Goal: Find specific fact: Find specific fact

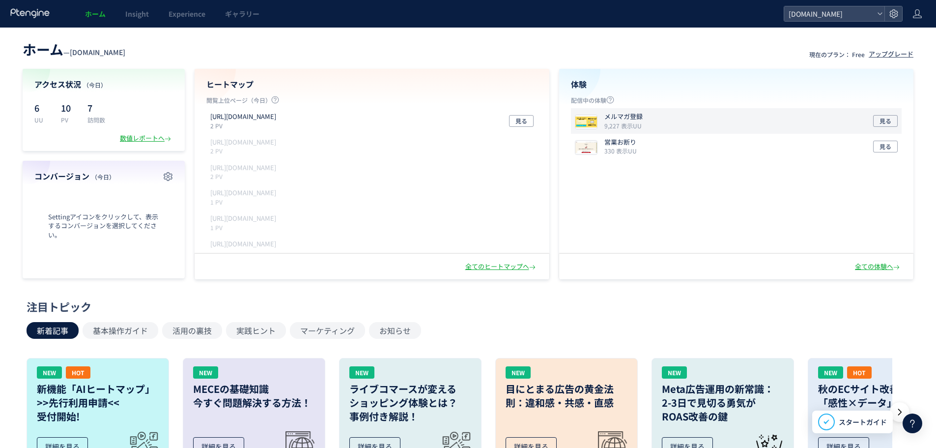
click at [636, 124] on icon "9,227 表示UU" at bounding box center [622, 125] width 37 height 8
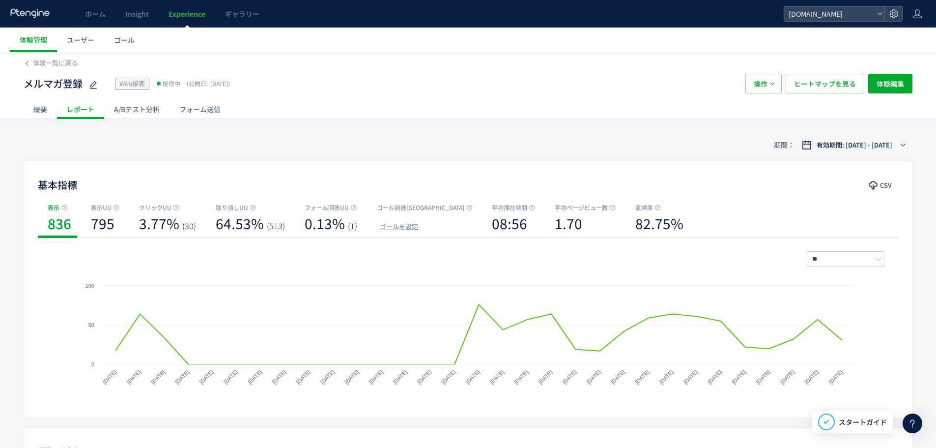
click at [208, 107] on div "フォーム送信" at bounding box center [200, 109] width 61 height 20
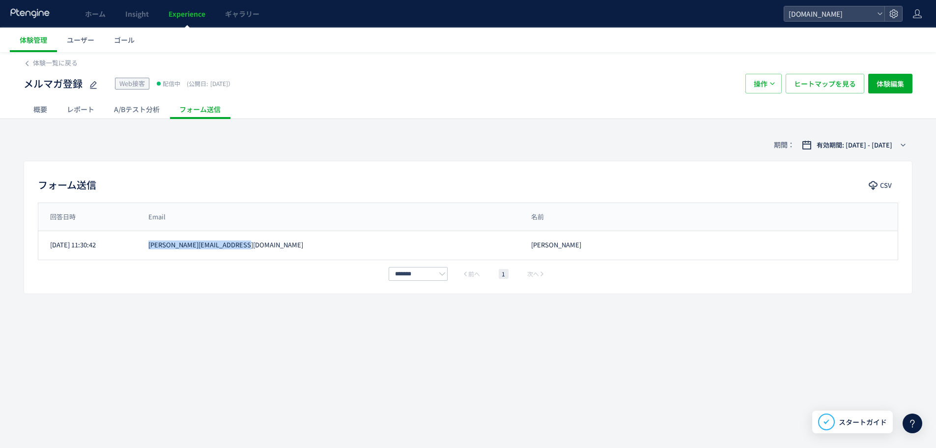
drag, startPoint x: 235, startPoint y: 246, endPoint x: 148, endPoint y: 243, distance: 86.6
click at [148, 243] on div "[PERSON_NAME][EMAIL_ADDRESS][DOMAIN_NAME]" at bounding box center [328, 244] width 383 height 9
copy div "[PERSON_NAME][EMAIL_ADDRESS][DOMAIN_NAME]"
drag, startPoint x: 534, startPoint y: 245, endPoint x: 559, endPoint y: 241, distance: 25.9
click at [559, 241] on div "[PERSON_NAME]" at bounding box center [708, 244] width 378 height 9
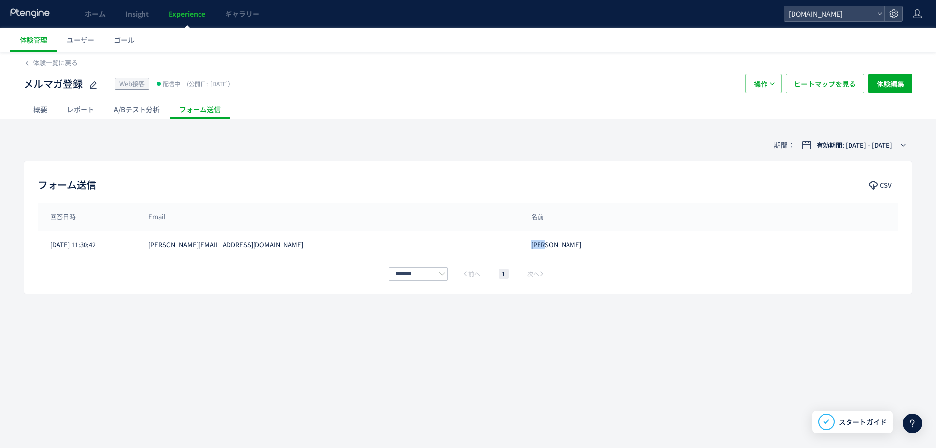
copy div "[PERSON_NAME]"
click at [220, 262] on div "回答日時 Email 名前 回答日時 Email 名前 [DATE] 11:30:42 [PERSON_NAME][EMAIL_ADDRESS][DOMAIN…" at bounding box center [468, 240] width 860 height 77
drag, startPoint x: 149, startPoint y: 248, endPoint x: 240, endPoint y: 244, distance: 91.0
click at [240, 244] on div "[PERSON_NAME][EMAIL_ADDRESS][DOMAIN_NAME]" at bounding box center [328, 244] width 383 height 9
copy div "[PERSON_NAME][EMAIL_ADDRESS][DOMAIN_NAME]"
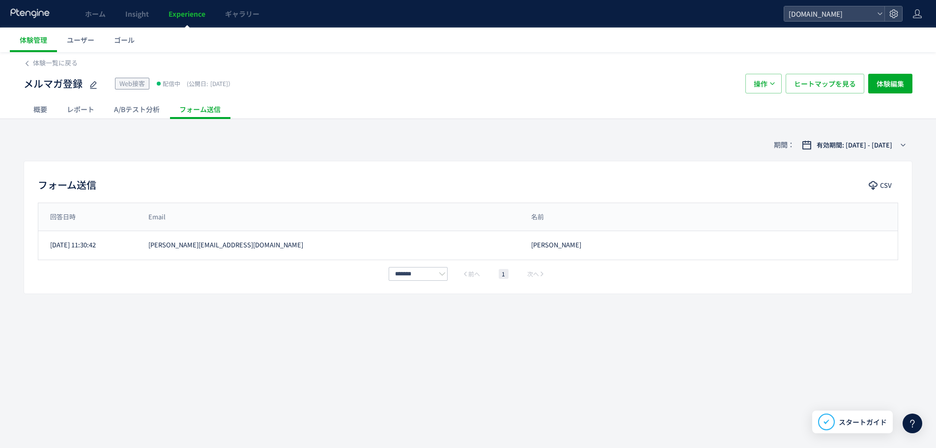
click at [249, 260] on div "回答日時 Email 名前 回答日時 Email 名前 [DATE] 11:30:42 [PERSON_NAME][EMAIL_ADDRESS][DOMAIN…" at bounding box center [468, 240] width 860 height 77
drag, startPoint x: 528, startPoint y: 242, endPoint x: 554, endPoint y: 243, distance: 26.1
click at [554, 243] on div "[PERSON_NAME]" at bounding box center [708, 244] width 378 height 9
copy div "[PERSON_NAME]"
click at [582, 306] on div "体験一覧に戻る メルマガ登録 Web接客 配信中 (公開日: [DATE]） 操作 ヒートマップを見る 体験編集 概要 レポート A/Bテスト分析 フォーム送…" at bounding box center [468, 250] width 936 height 396
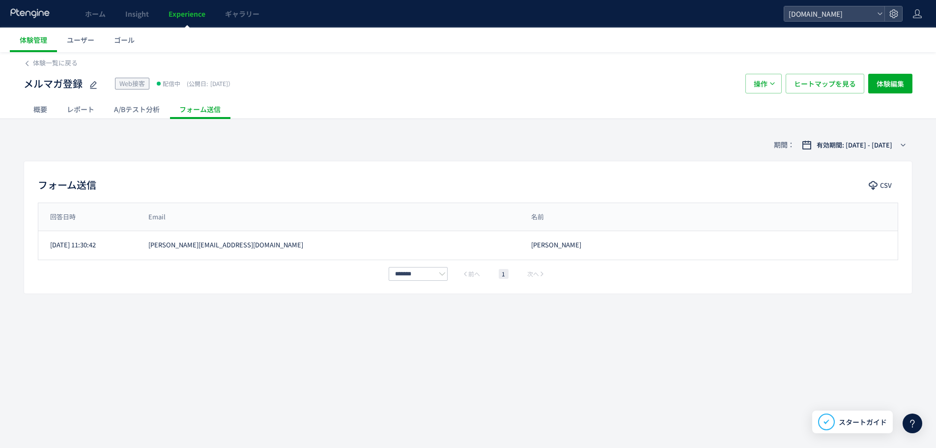
click at [128, 111] on div "A/Bテスト分析" at bounding box center [136, 109] width 65 height 20
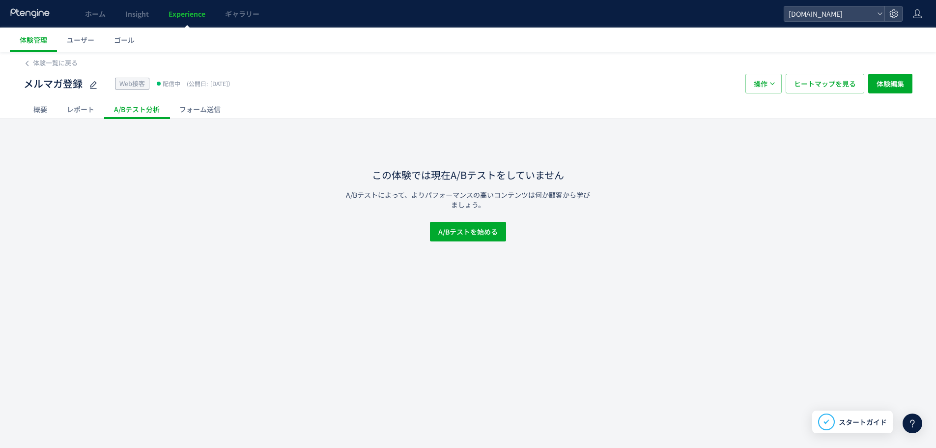
click at [40, 115] on div "概要" at bounding box center [40, 109] width 33 height 20
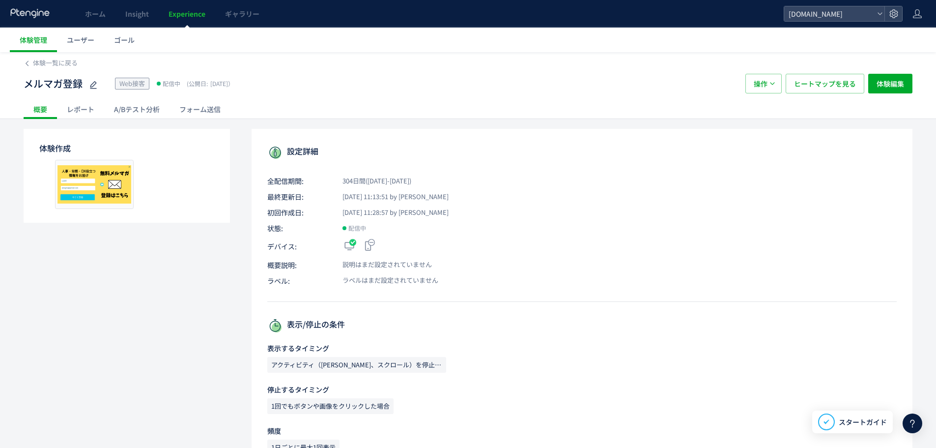
click at [198, 109] on div "フォーム送信" at bounding box center [200, 109] width 61 height 20
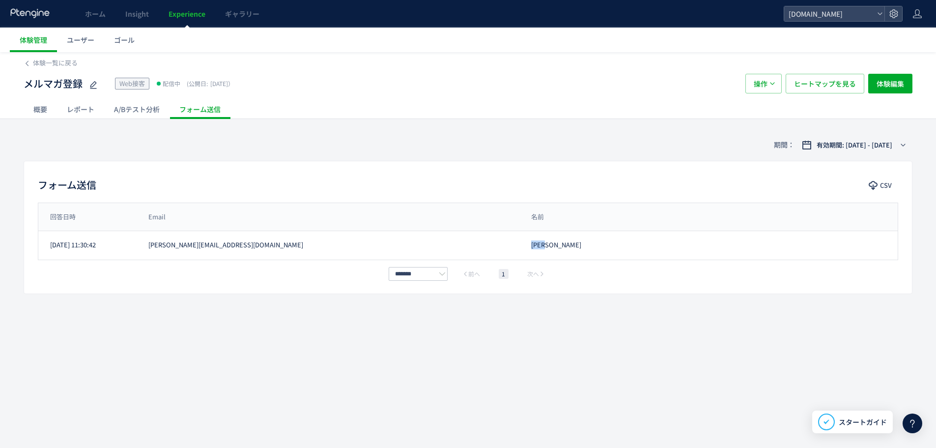
drag, startPoint x: 529, startPoint y: 244, endPoint x: 565, endPoint y: 247, distance: 35.5
click at [565, 247] on div "[PERSON_NAME]" at bounding box center [708, 244] width 378 height 9
drag, startPoint x: 370, startPoint y: 251, endPoint x: 435, endPoint y: 234, distance: 67.0
click at [375, 240] on div "[DATE] 11:30:42 [EMAIL_ADDRESS][DOMAIN_NAME] [PERSON_NAME]" at bounding box center [467, 245] width 859 height 28
drag, startPoint x: 533, startPoint y: 246, endPoint x: 553, endPoint y: 243, distance: 19.9
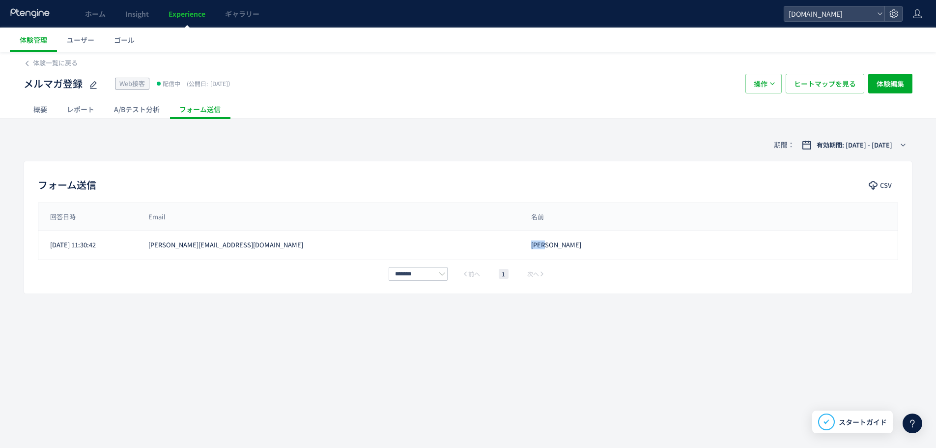
click at [561, 244] on div "[PERSON_NAME]" at bounding box center [708, 244] width 378 height 9
copy div "[PERSON_NAME]"
drag, startPoint x: 149, startPoint y: 244, endPoint x: 237, endPoint y: 243, distance: 88.5
click at [247, 246] on div "[PERSON_NAME][EMAIL_ADDRESS][DOMAIN_NAME]" at bounding box center [328, 244] width 383 height 9
copy div "[PERSON_NAME][EMAIL_ADDRESS][DOMAIN_NAME]"
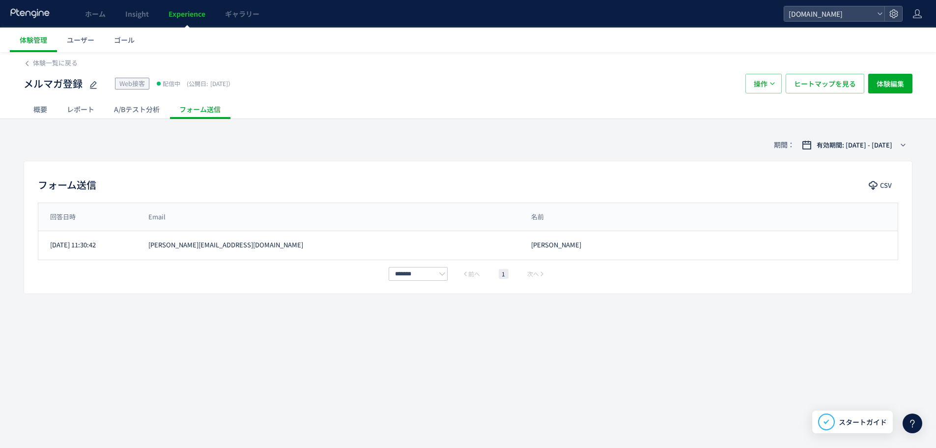
click at [235, 296] on div "体験一覧に戻る メルマガ登録 Web接客 配信中 (公開日: [DATE]） 操作 ヒートマップを見る 体験編集 概要 レポート A/Bテスト分析 フォーム送…" at bounding box center [468, 250] width 936 height 396
drag, startPoint x: 192, startPoint y: 245, endPoint x: 230, endPoint y: 247, distance: 38.4
click at [232, 246] on div "[PERSON_NAME][EMAIL_ADDRESS][DOMAIN_NAME]" at bounding box center [328, 244] width 383 height 9
copy div "i@[DOMAIN_NAME]"
